Goal: Communication & Community: Answer question/provide support

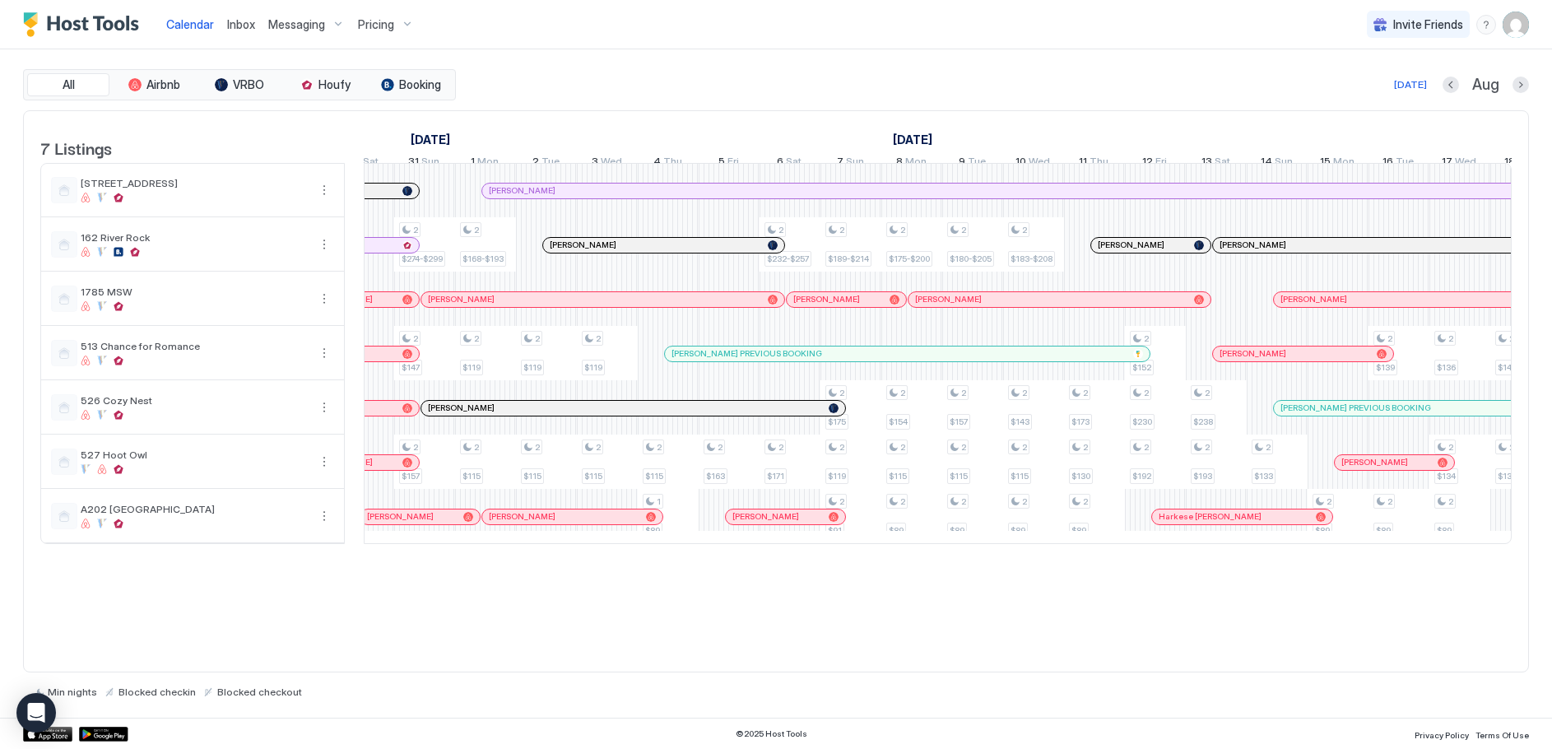
click at [1231, 314] on div "2 $119 2 $125 2 $104-$115 1 $89 2 $119 2 $104-$115 2 $127-$141 2 $127-$141 2 $1…" at bounding box center [608, 353] width 3594 height 379
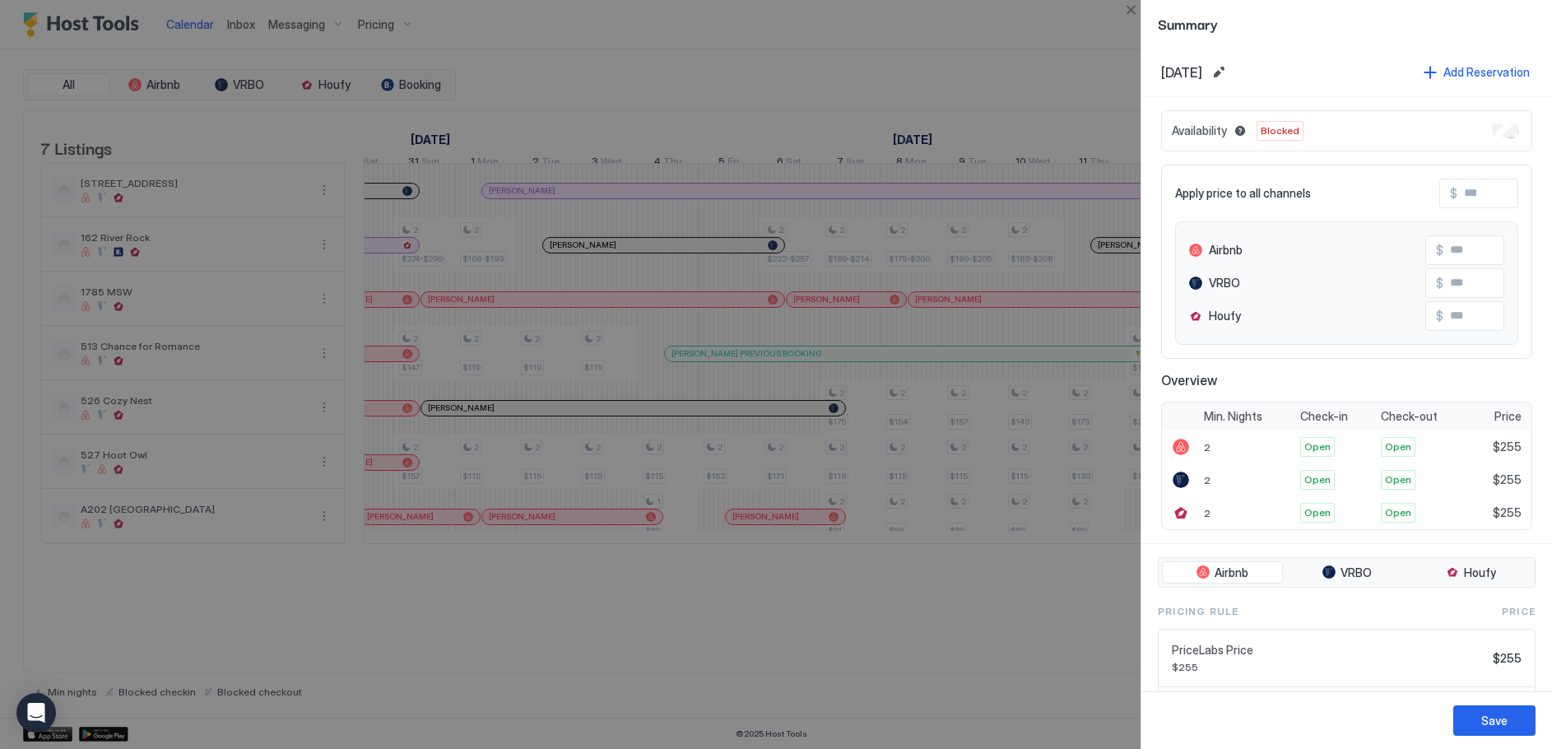
click at [1495, 128] on div "Availability Blocked" at bounding box center [1346, 130] width 371 height 41
click at [1511, 714] on button "Save" at bounding box center [1495, 720] width 82 height 30
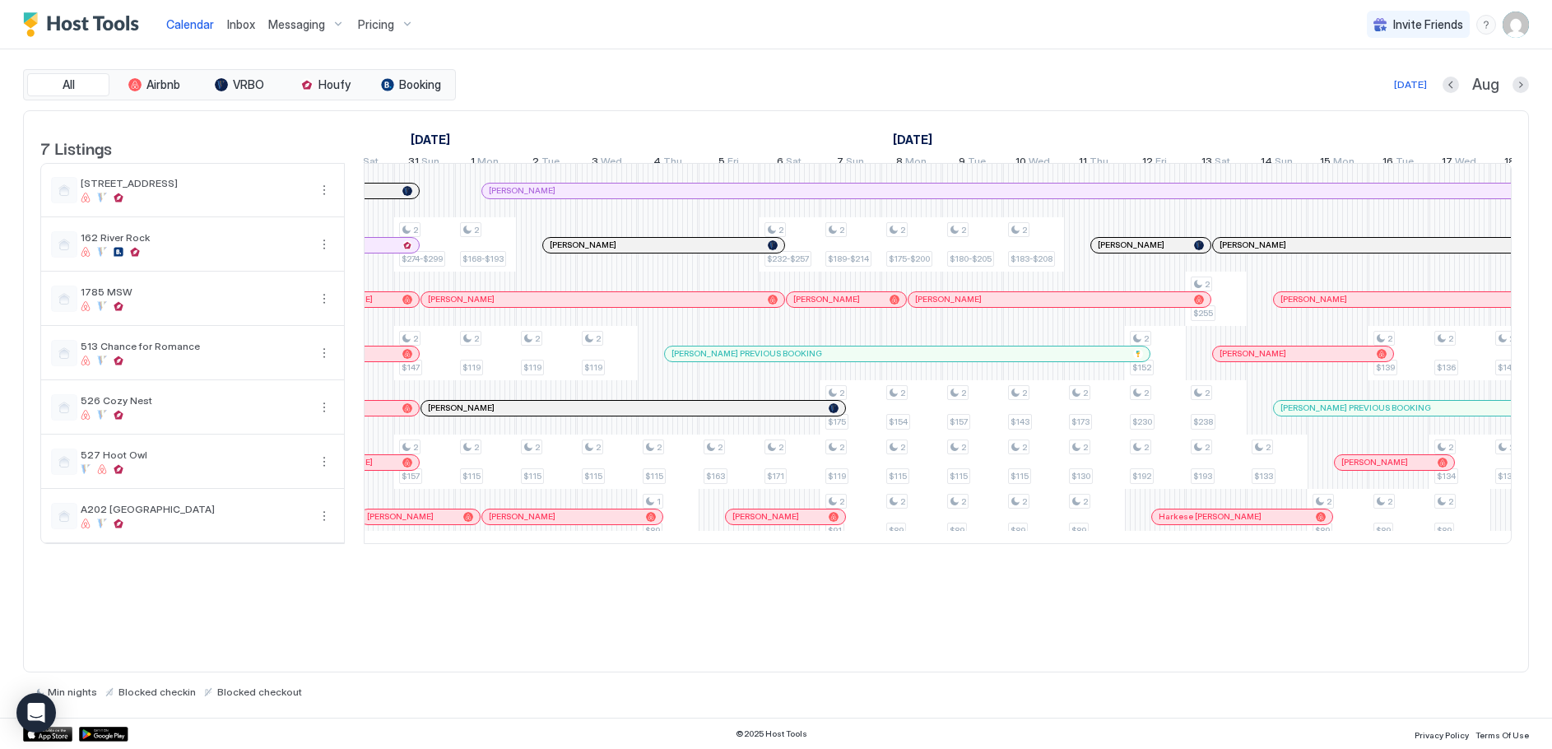
click at [244, 22] on span "Inbox" at bounding box center [241, 24] width 28 height 14
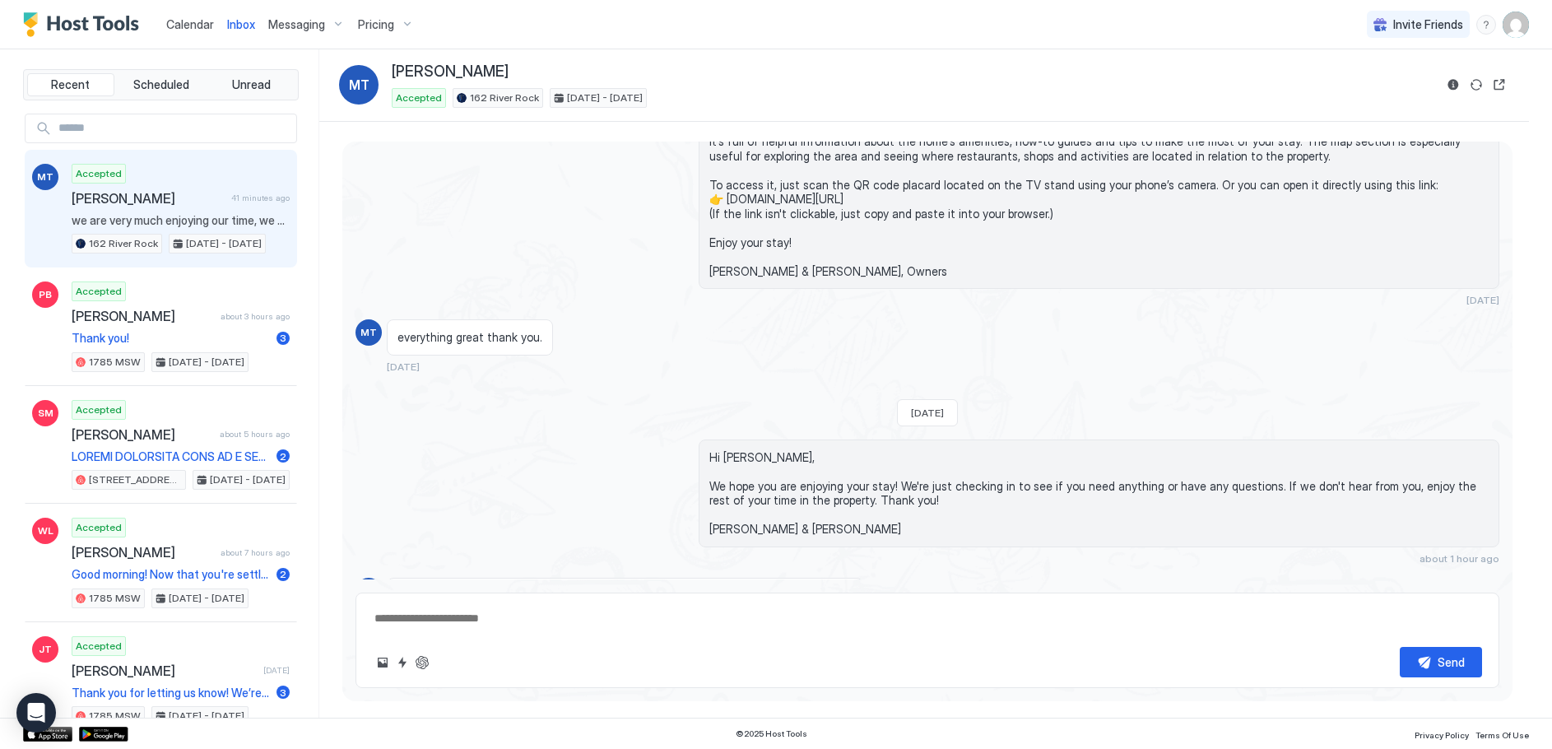
click at [460, 635] on div "Send" at bounding box center [928, 640] width 1144 height 95
click at [458, 620] on textarea at bounding box center [928, 618] width 1110 height 30
type textarea "**********"
click at [1438, 659] on div "Send" at bounding box center [1451, 662] width 27 height 17
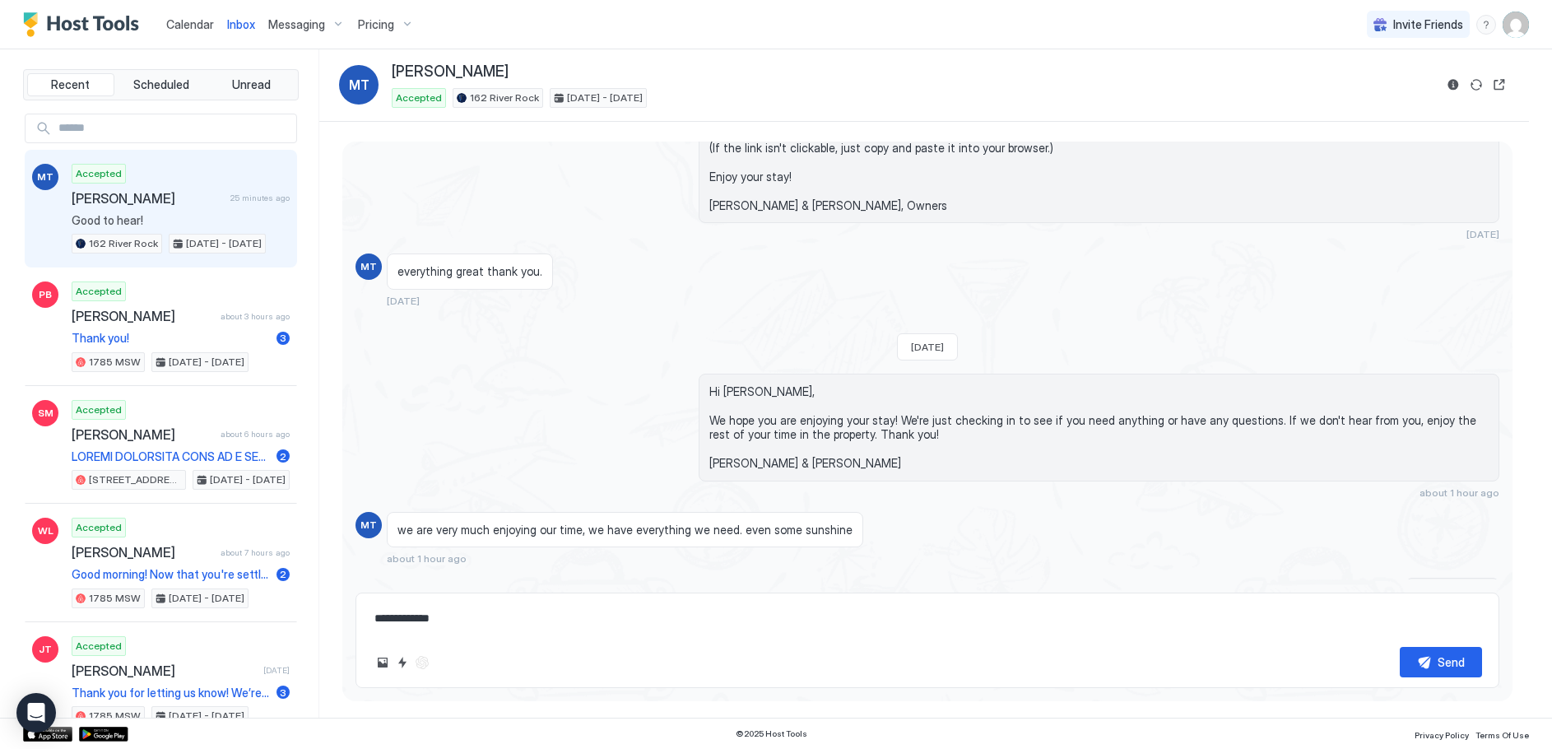
click at [184, 18] on span "Calendar" at bounding box center [190, 24] width 48 height 14
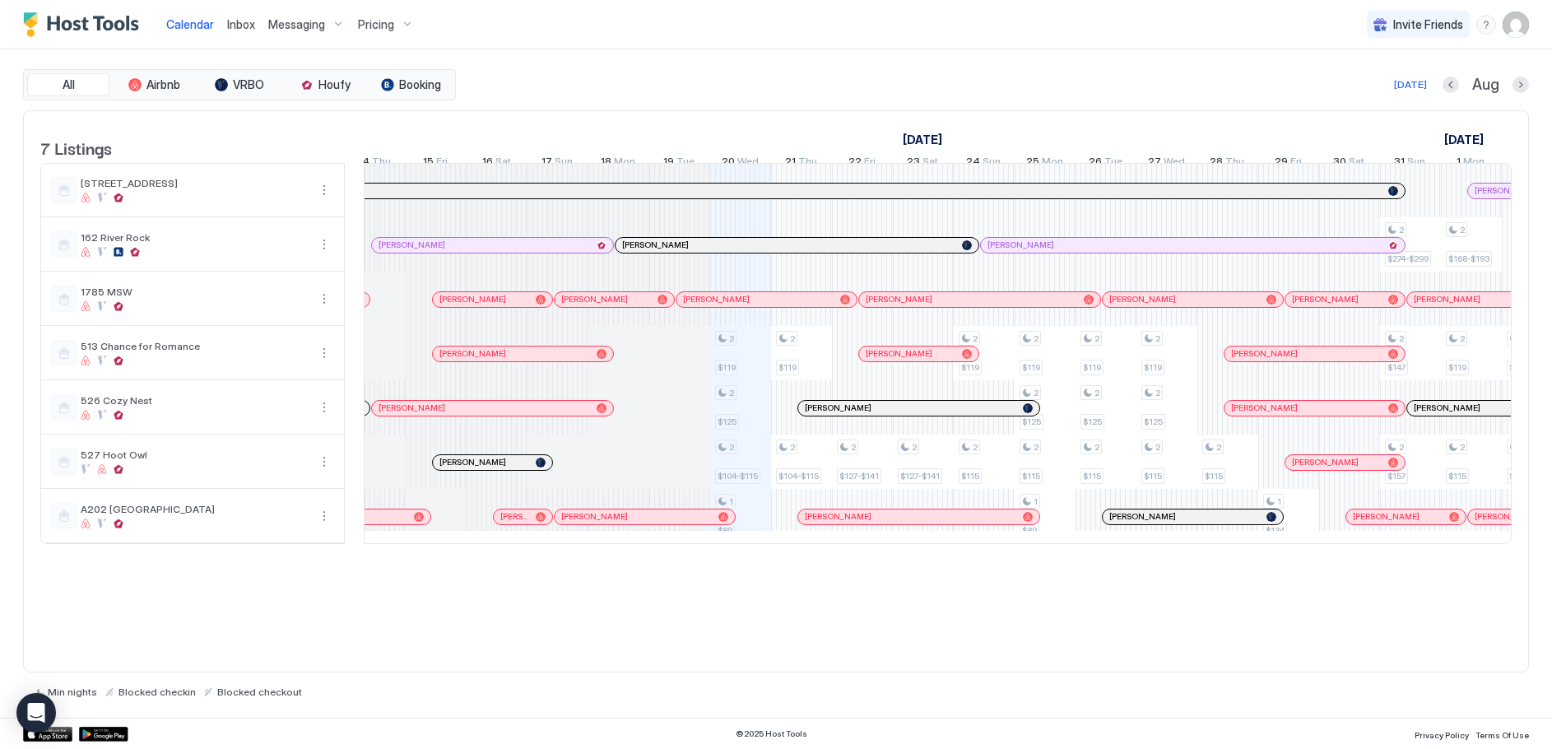
scroll to position [0, 557]
